Goal: Task Accomplishment & Management: Manage account settings

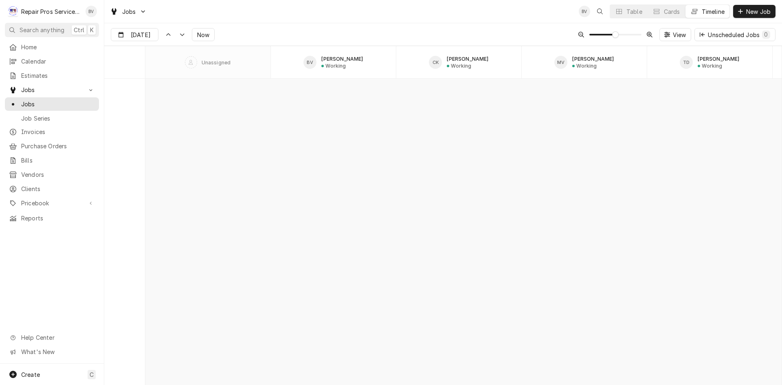
scroll to position [5610, 0]
click at [25, 47] on span "Home" at bounding box center [58, 47] width 74 height 9
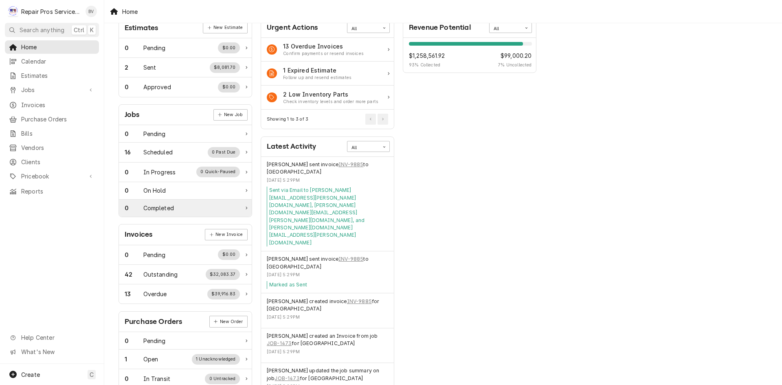
scroll to position [81, 0]
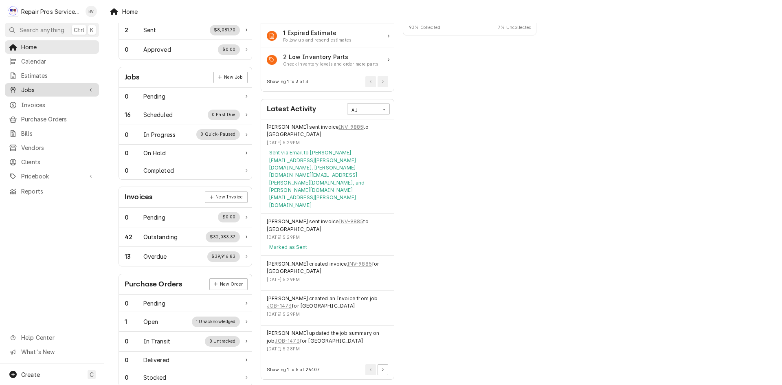
click at [35, 88] on span "Jobs" at bounding box center [52, 90] width 62 height 9
click at [33, 104] on span "Jobs" at bounding box center [58, 104] width 74 height 9
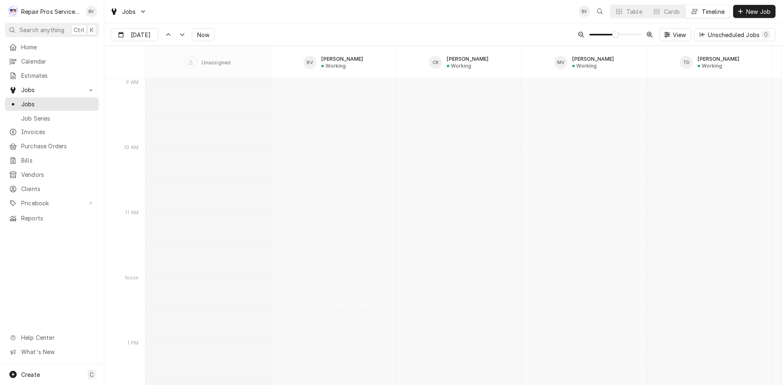
scroll to position [6865, 0]
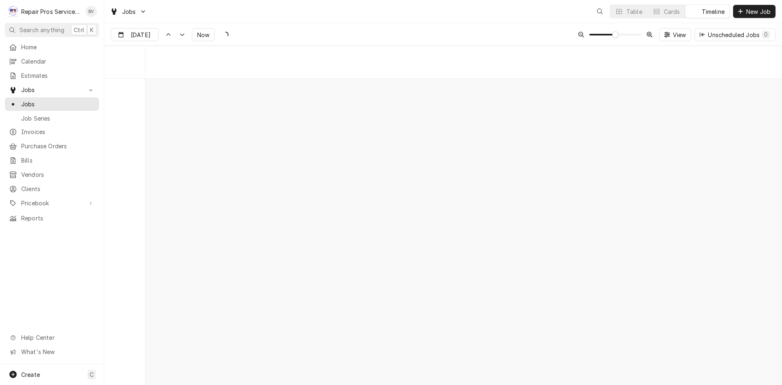
scroll to position [6376, 0]
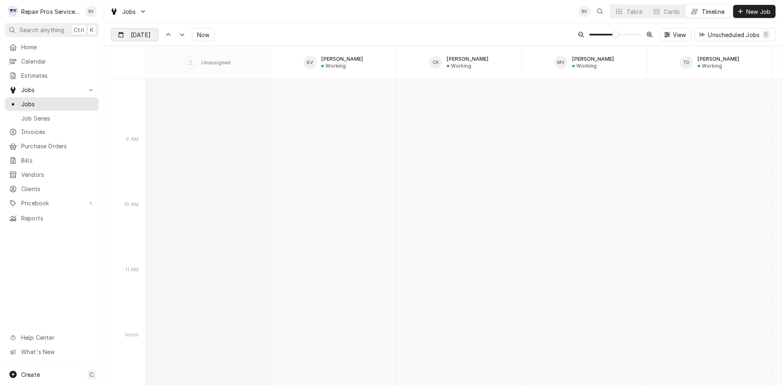
click at [151, 35] on div "Dynamic Content Wrapper" at bounding box center [152, 35] width 11 height 13
click at [163, 115] on div "13" at bounding box center [162, 115] width 11 height 11
type input "Aug 13"
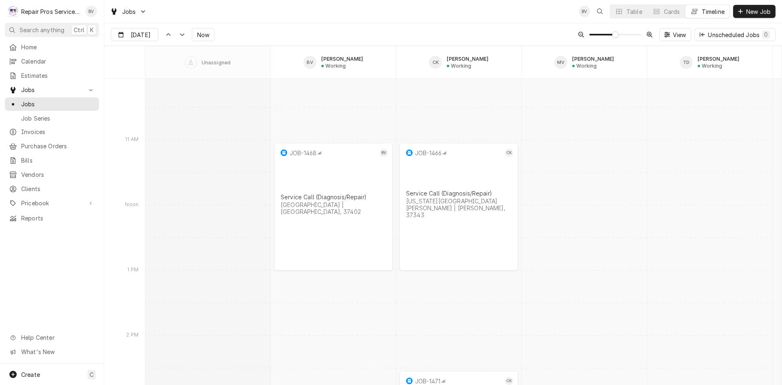
scroll to position [8070, 0]
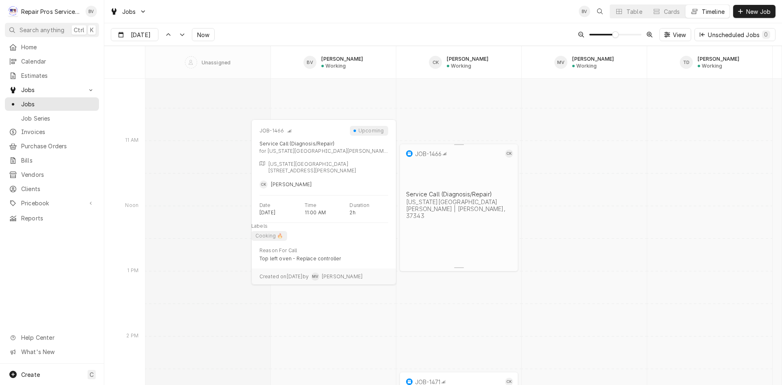
click at [468, 158] on div "JOB-1466" at bounding box center [454, 154] width 99 height 10
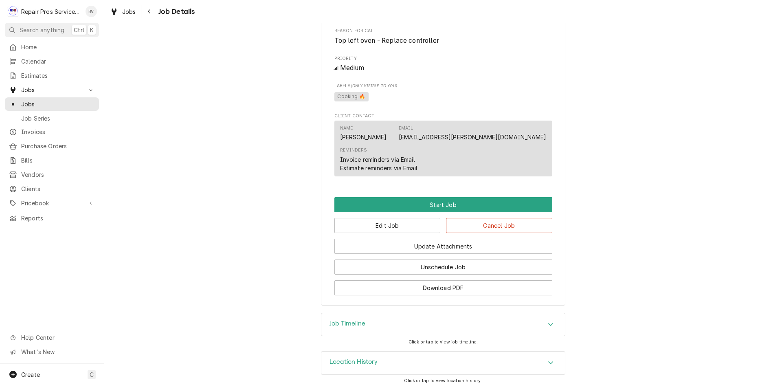
scroll to position [372, 0]
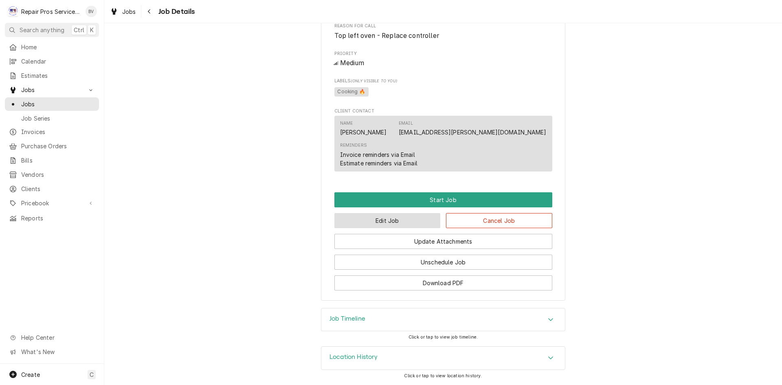
click at [365, 224] on button "Edit Job" at bounding box center [387, 220] width 106 height 15
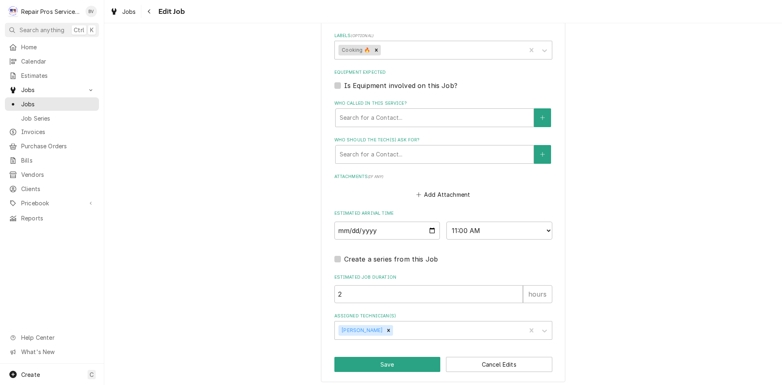
scroll to position [504, 0]
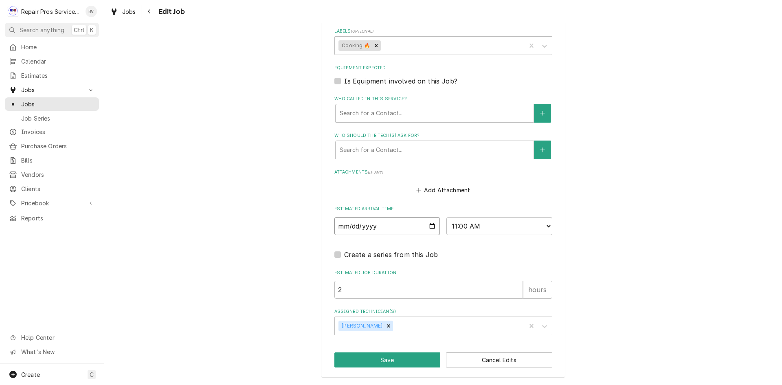
click at [431, 227] on input "2025-08-13" at bounding box center [387, 226] width 106 height 18
type textarea "x"
type input "2025-08-14"
click at [389, 360] on button "Save" at bounding box center [387, 359] width 106 height 15
type textarea "x"
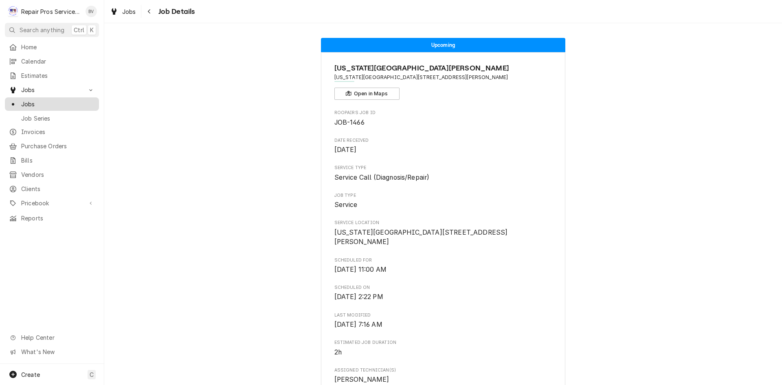
click at [26, 102] on span "Jobs" at bounding box center [58, 104] width 74 height 9
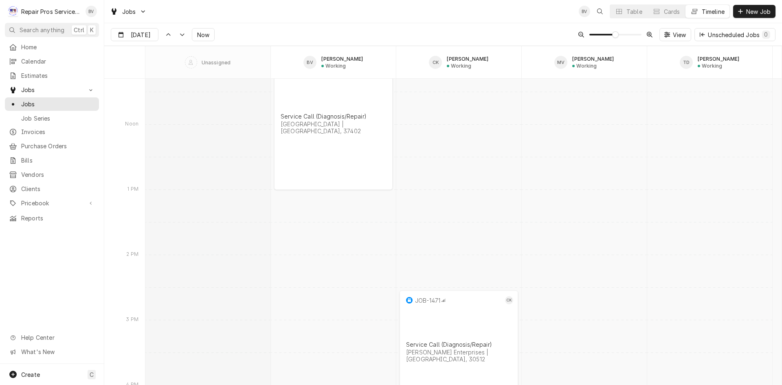
scroll to position [6432, 0]
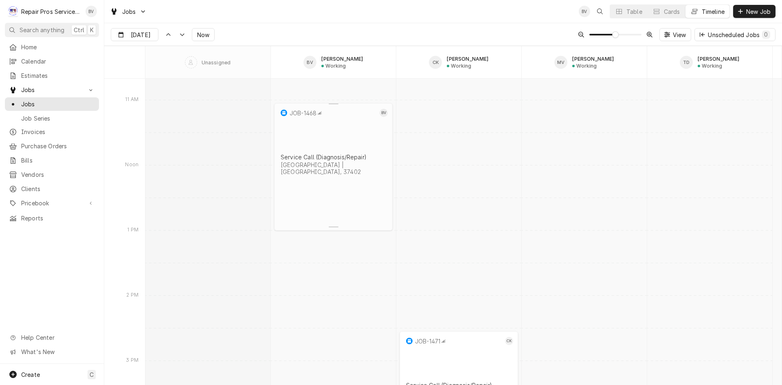
click at [337, 152] on div "Service Call (Diagnosis/Repair) [GEOGRAPHIC_DATA] | [GEOGRAPHIC_DATA], 37402" at bounding box center [333, 164] width 109 height 25
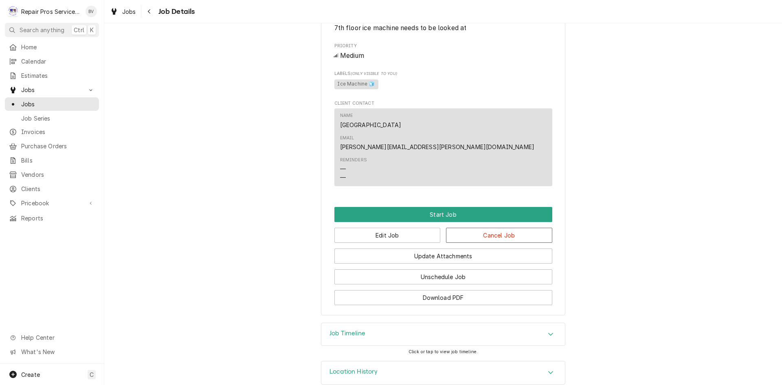
scroll to position [372, 0]
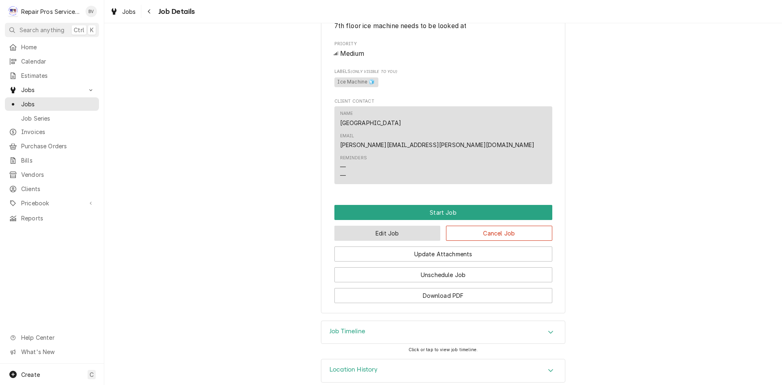
click at [387, 226] on button "Edit Job" at bounding box center [387, 233] width 106 height 15
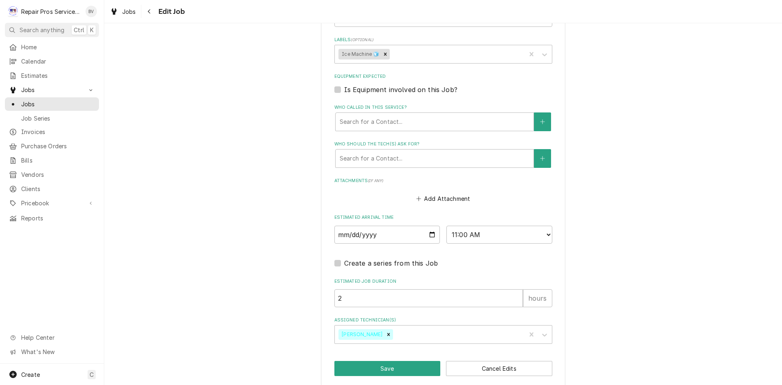
scroll to position [504, 0]
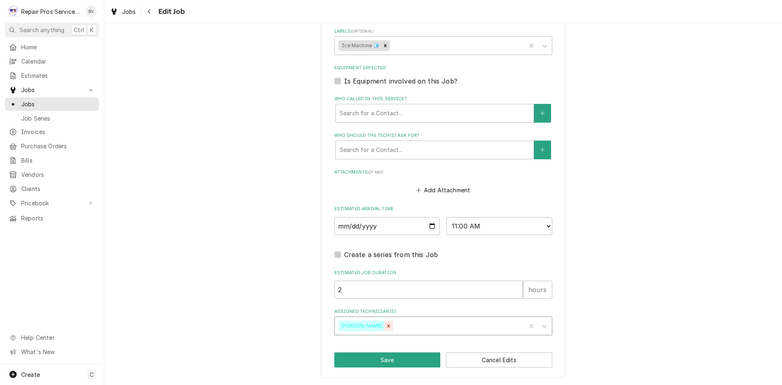
click at [386, 327] on icon "Remove Brian Volker" at bounding box center [389, 326] width 6 height 6
click at [349, 326] on div "Assigned Technician(s)" at bounding box center [436, 326] width 194 height 15
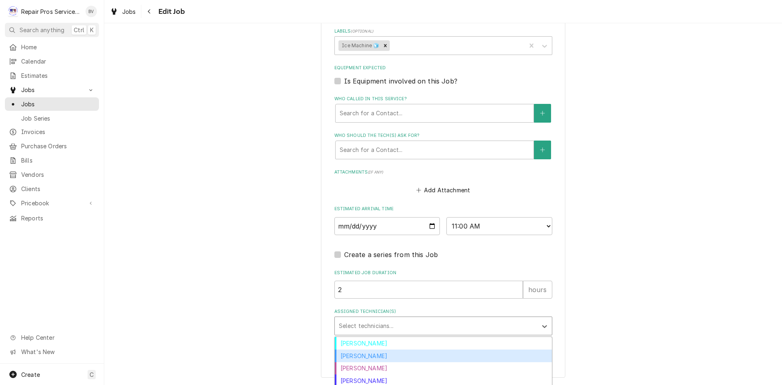
click at [359, 357] on div "[PERSON_NAME]" at bounding box center [443, 356] width 217 height 13
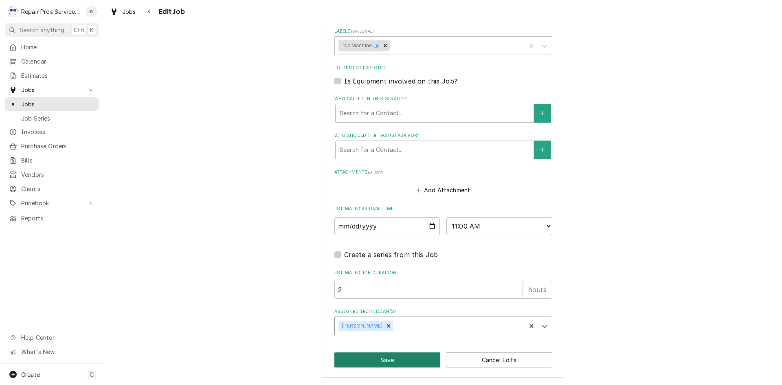
click at [380, 360] on button "Save" at bounding box center [387, 359] width 106 height 15
type textarea "x"
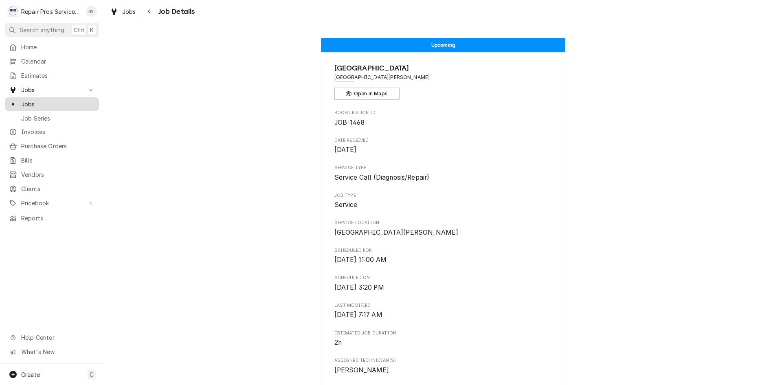
click at [29, 101] on span "Jobs" at bounding box center [58, 104] width 74 height 9
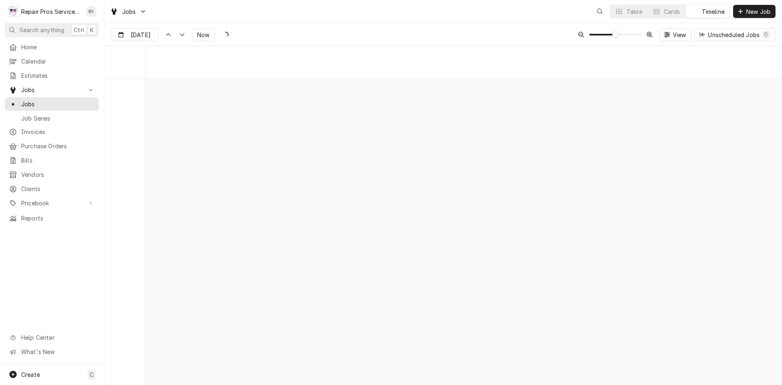
scroll to position [6383, 0]
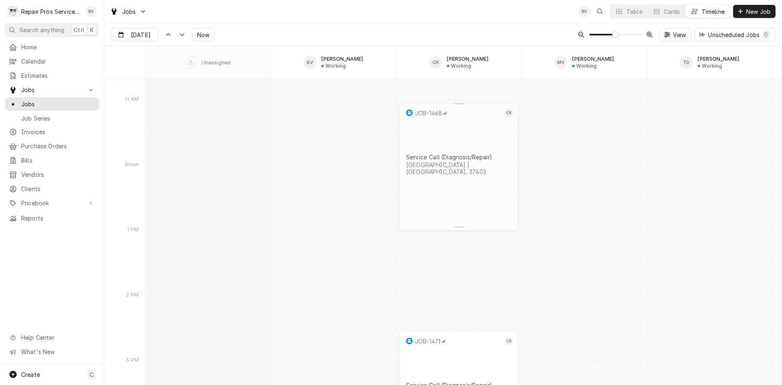
click at [467, 152] on div "JOB-1468 CK Service Call (Diagnosis/Repair) Marriott Downtown Chattanooga | Cha…" at bounding box center [459, 159] width 119 height 112
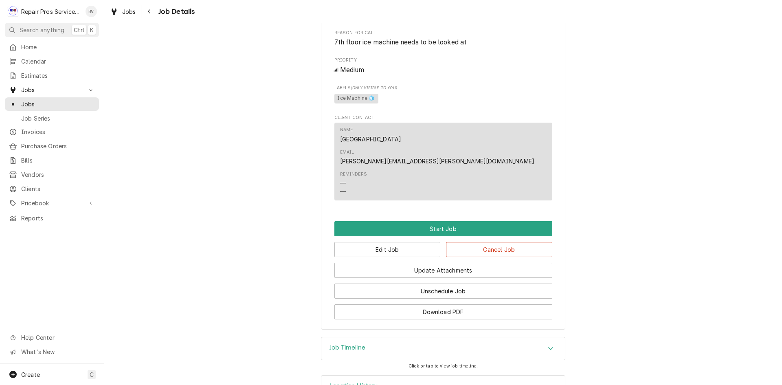
scroll to position [367, 0]
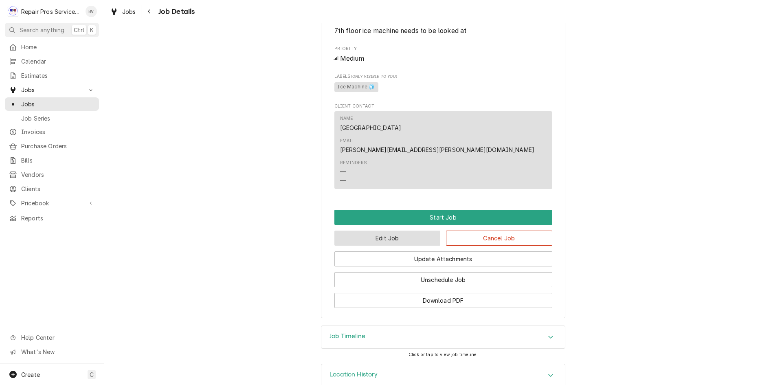
click at [400, 231] on button "Edit Job" at bounding box center [387, 238] width 106 height 15
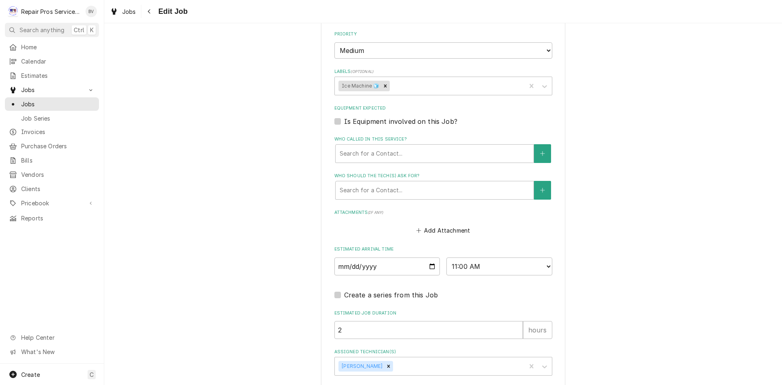
scroll to position [504, 0]
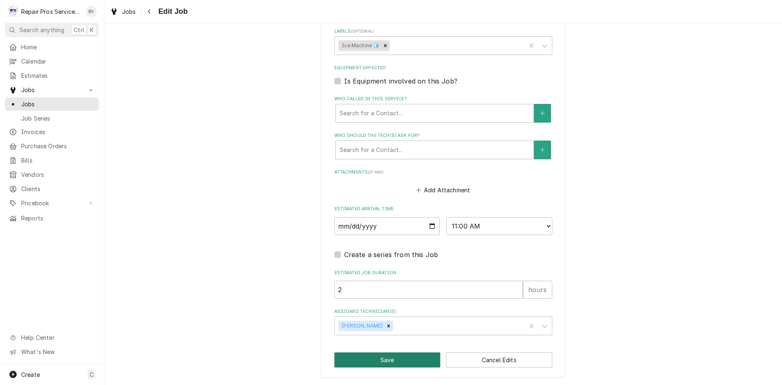
click at [369, 360] on button "Save" at bounding box center [387, 359] width 106 height 15
type textarea "x"
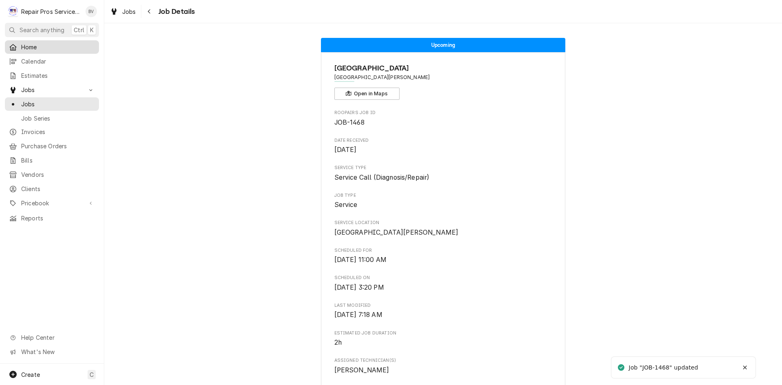
click at [27, 48] on span "Home" at bounding box center [58, 47] width 74 height 9
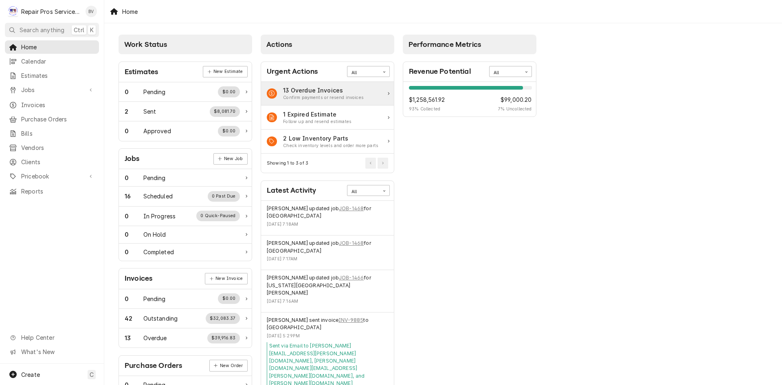
click at [321, 102] on div "13 Overdue Invoices Confirm payments or resend invoices" at bounding box center [327, 94] width 133 height 24
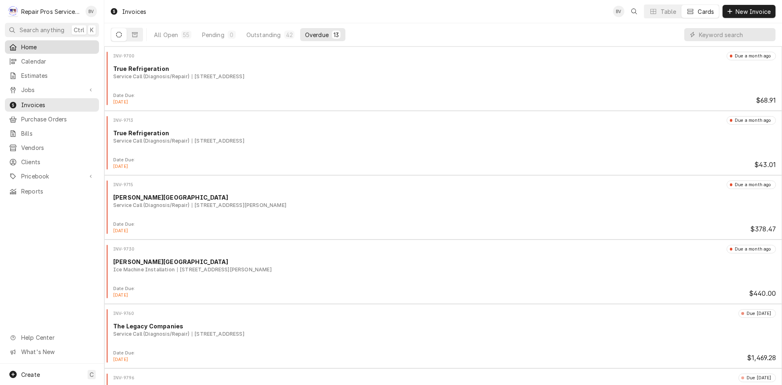
click at [33, 48] on span "Home" at bounding box center [58, 47] width 74 height 9
